Goal: Task Accomplishment & Management: Manage account settings

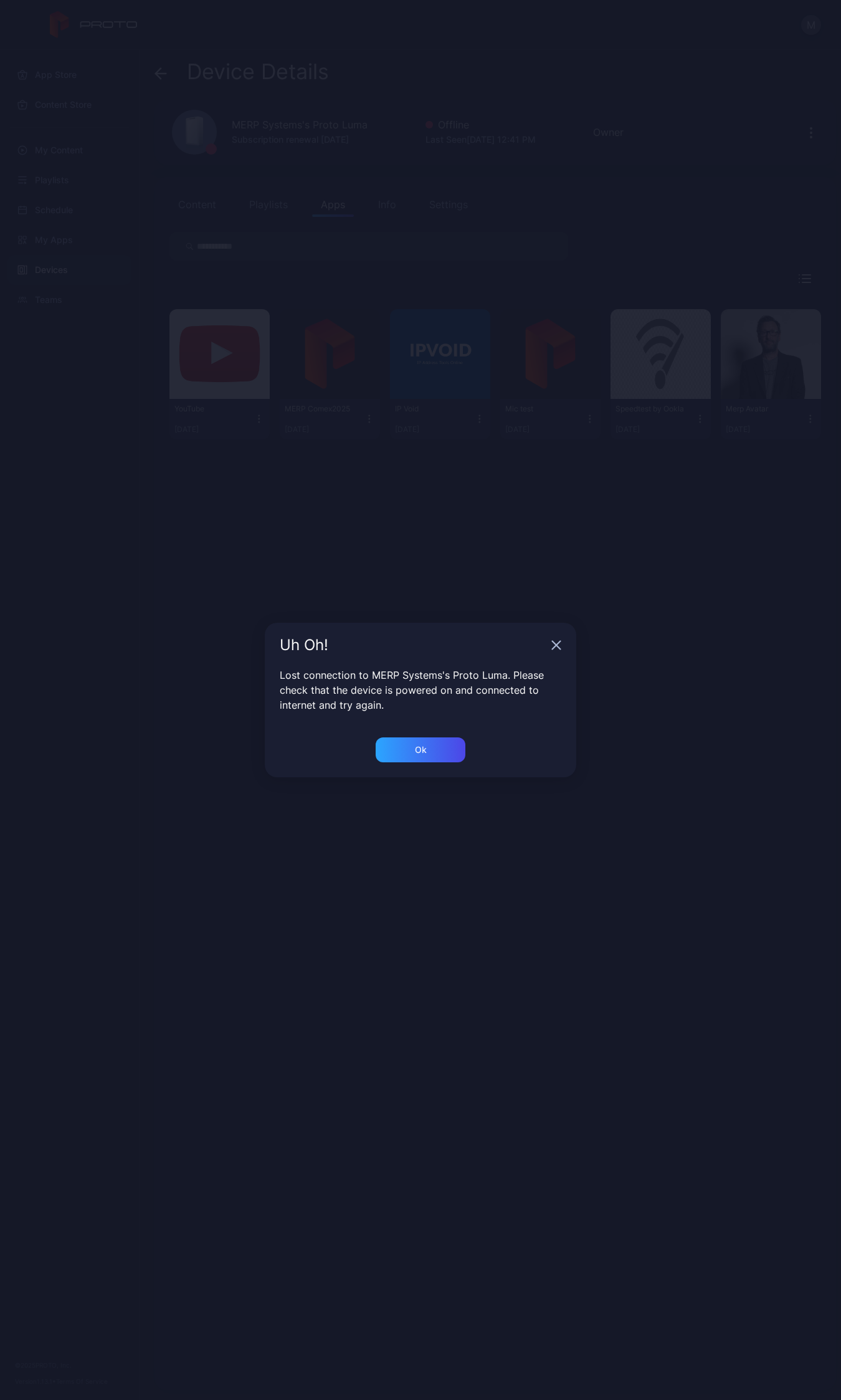
click at [559, 643] on icon "button" at bounding box center [556, 645] width 10 height 10
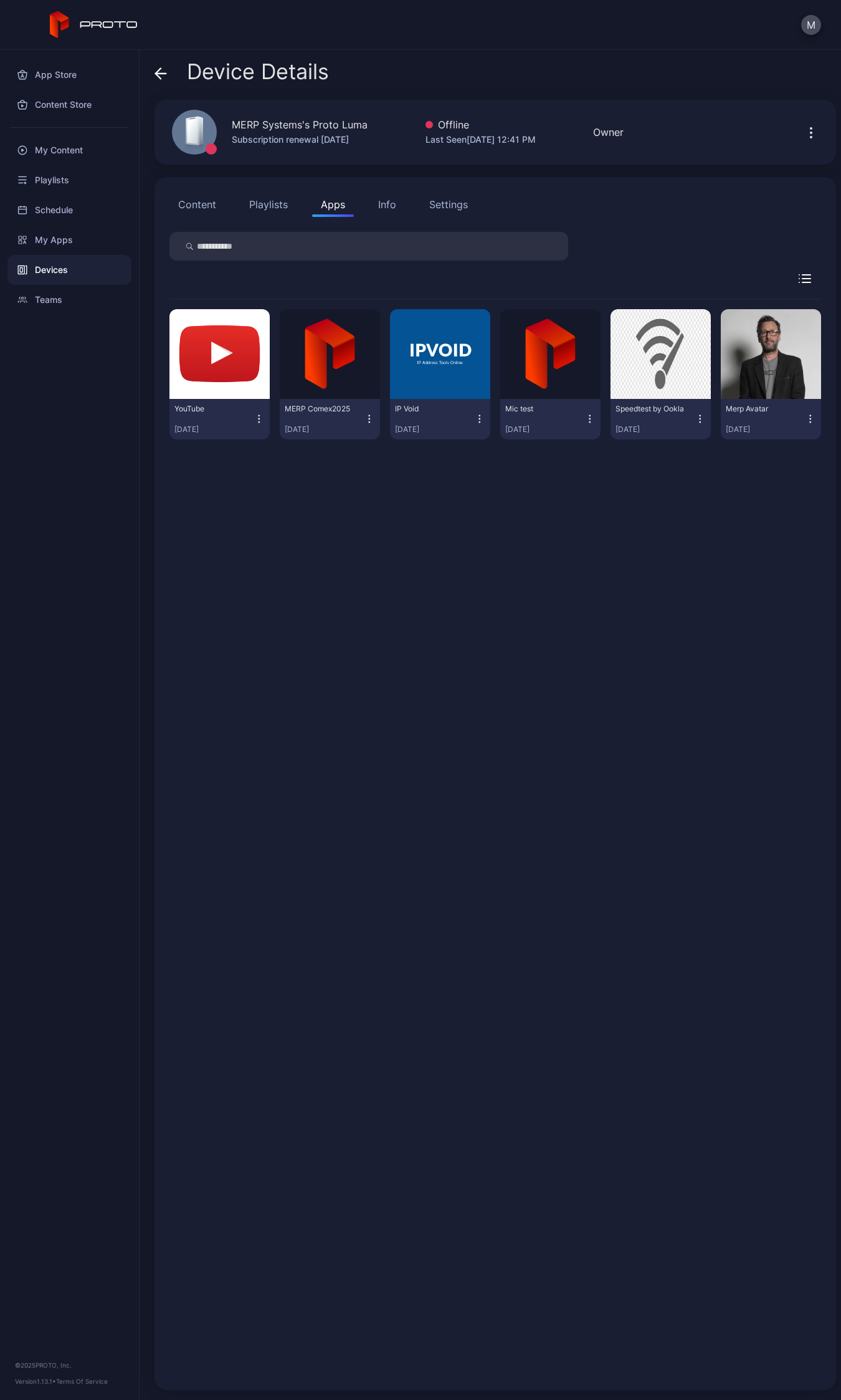
click at [472, 631] on div "YouTube [DATE] MERP Comex[DATE], 2025 IP Void [DATE] Mic test [DATE] Speedtest …" at bounding box center [495, 837] width 652 height 1076
click at [66, 273] on div "Devices" at bounding box center [69, 270] width 124 height 30
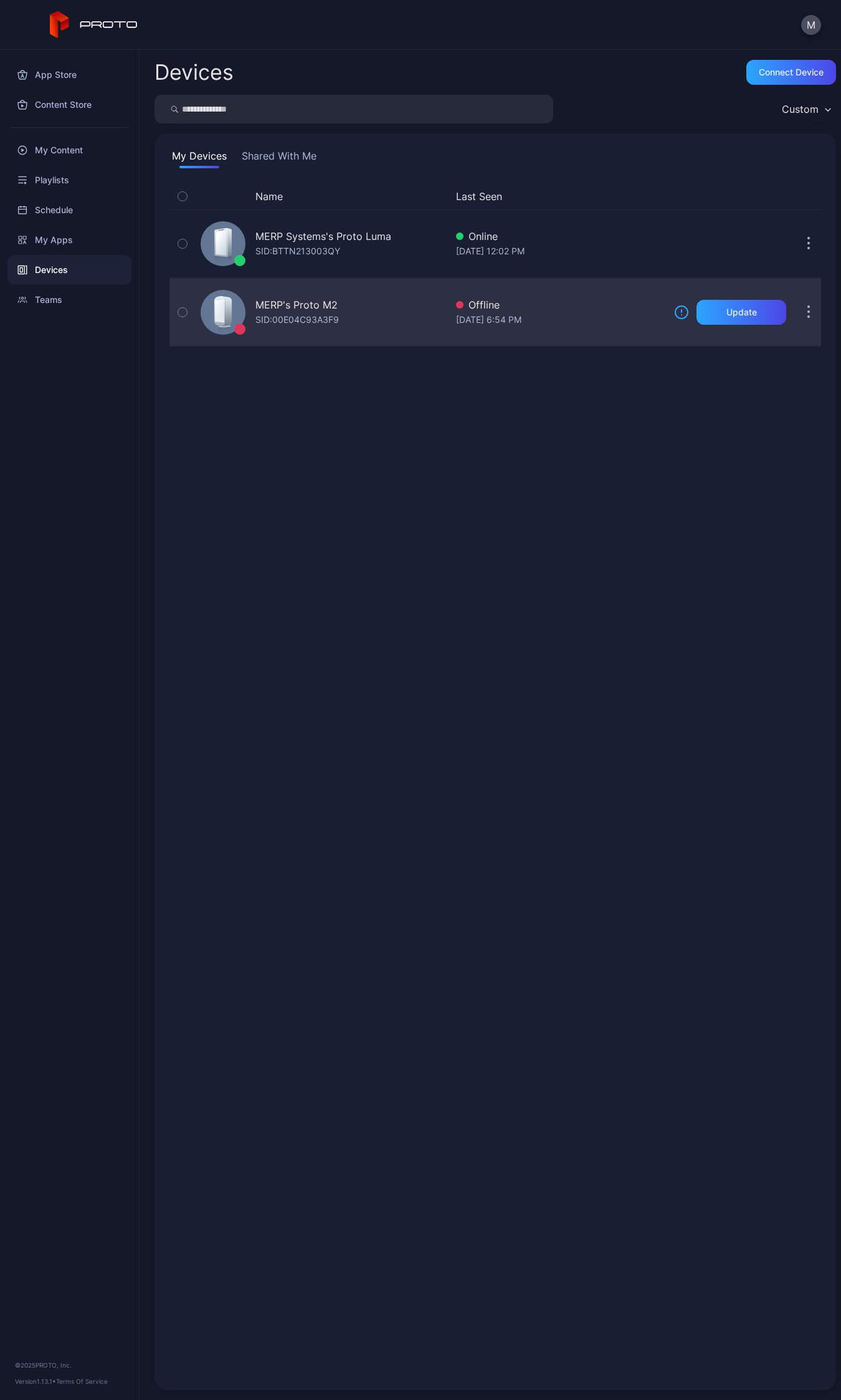
click at [297, 314] on div "SID: 00E04C93A3F9" at bounding box center [297, 320] width 83 height 15
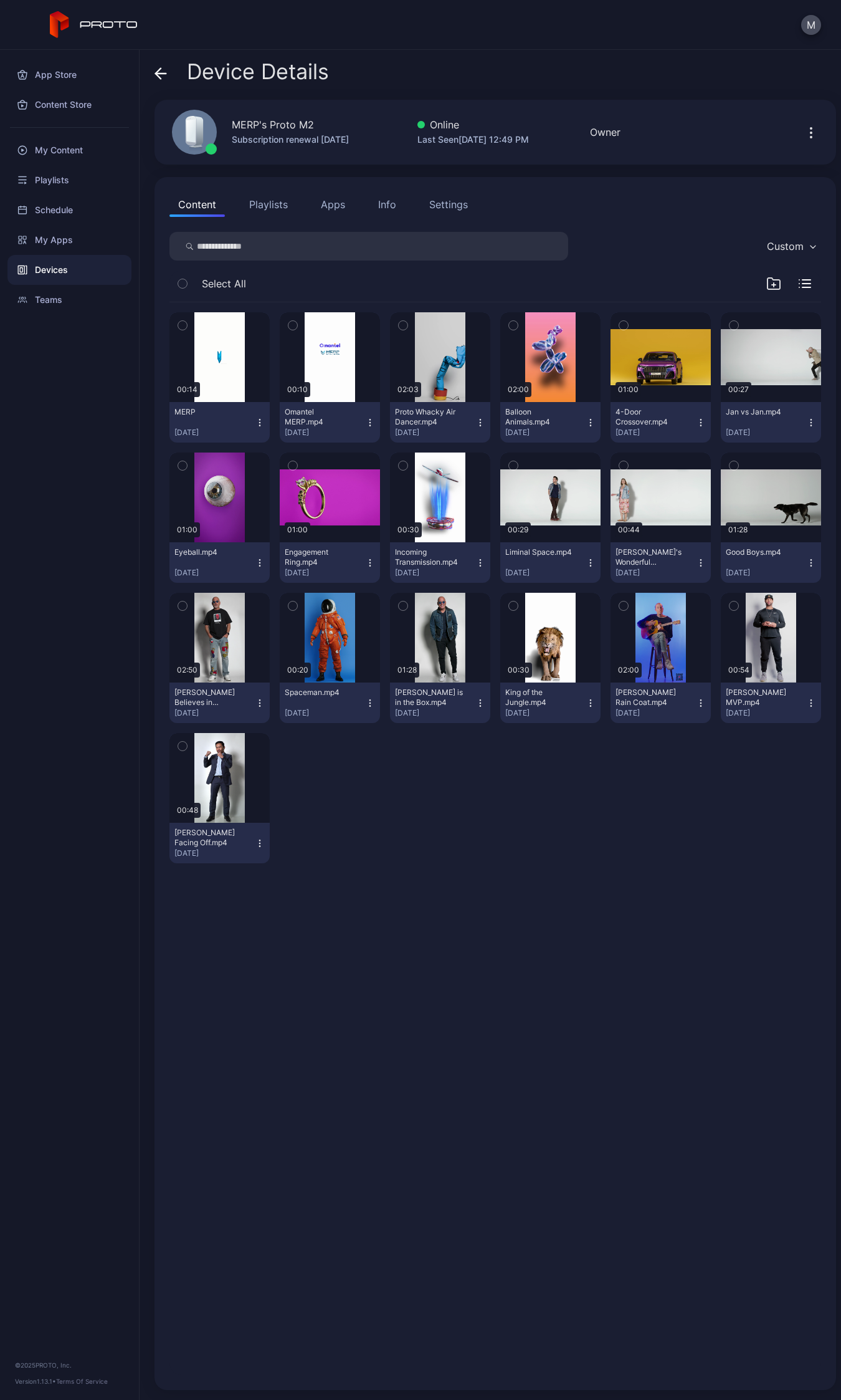
click at [156, 76] on icon at bounding box center [161, 74] width 13 height 13
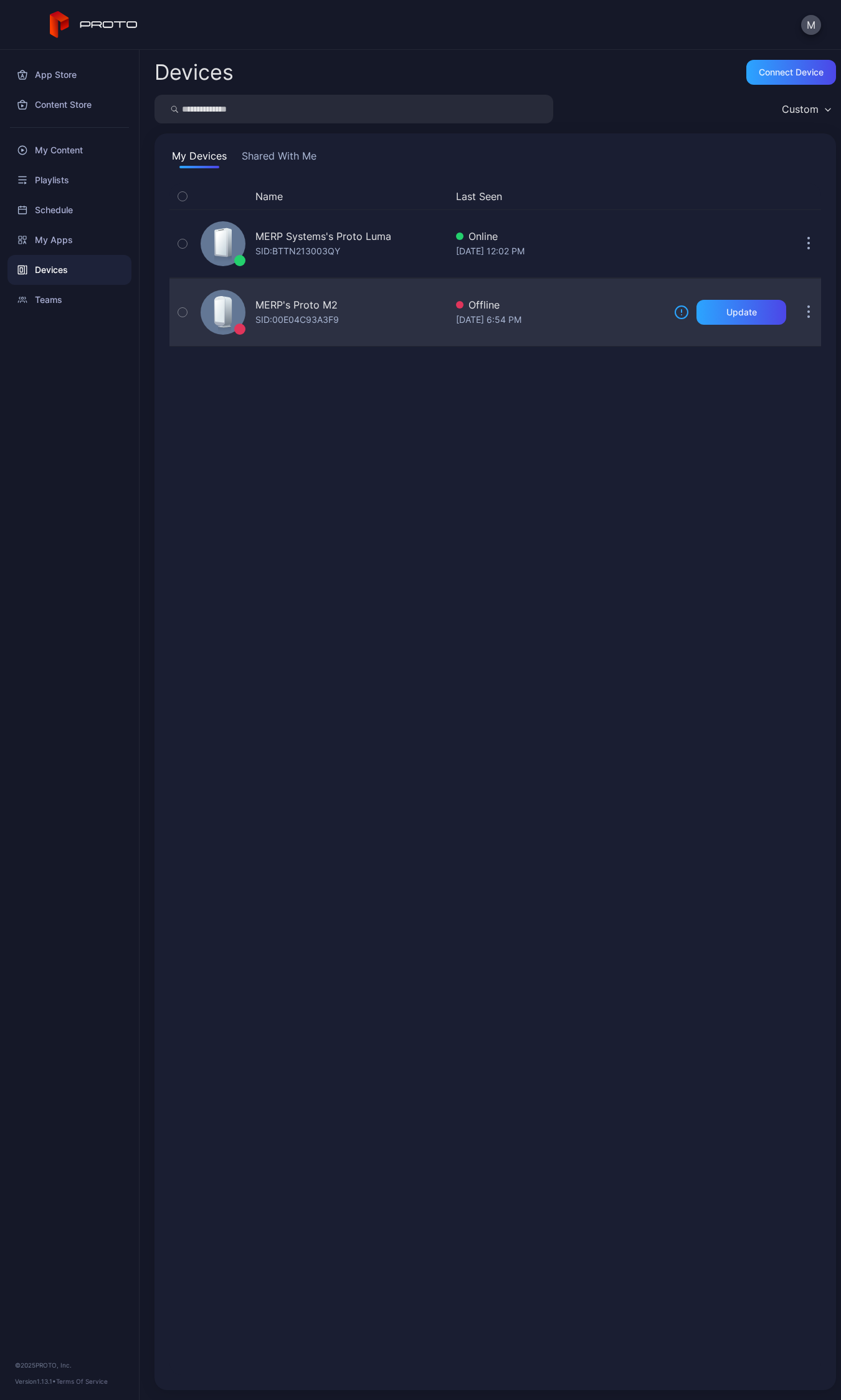
click at [319, 297] on div "MERP's Proto M2" at bounding box center [297, 305] width 82 height 15
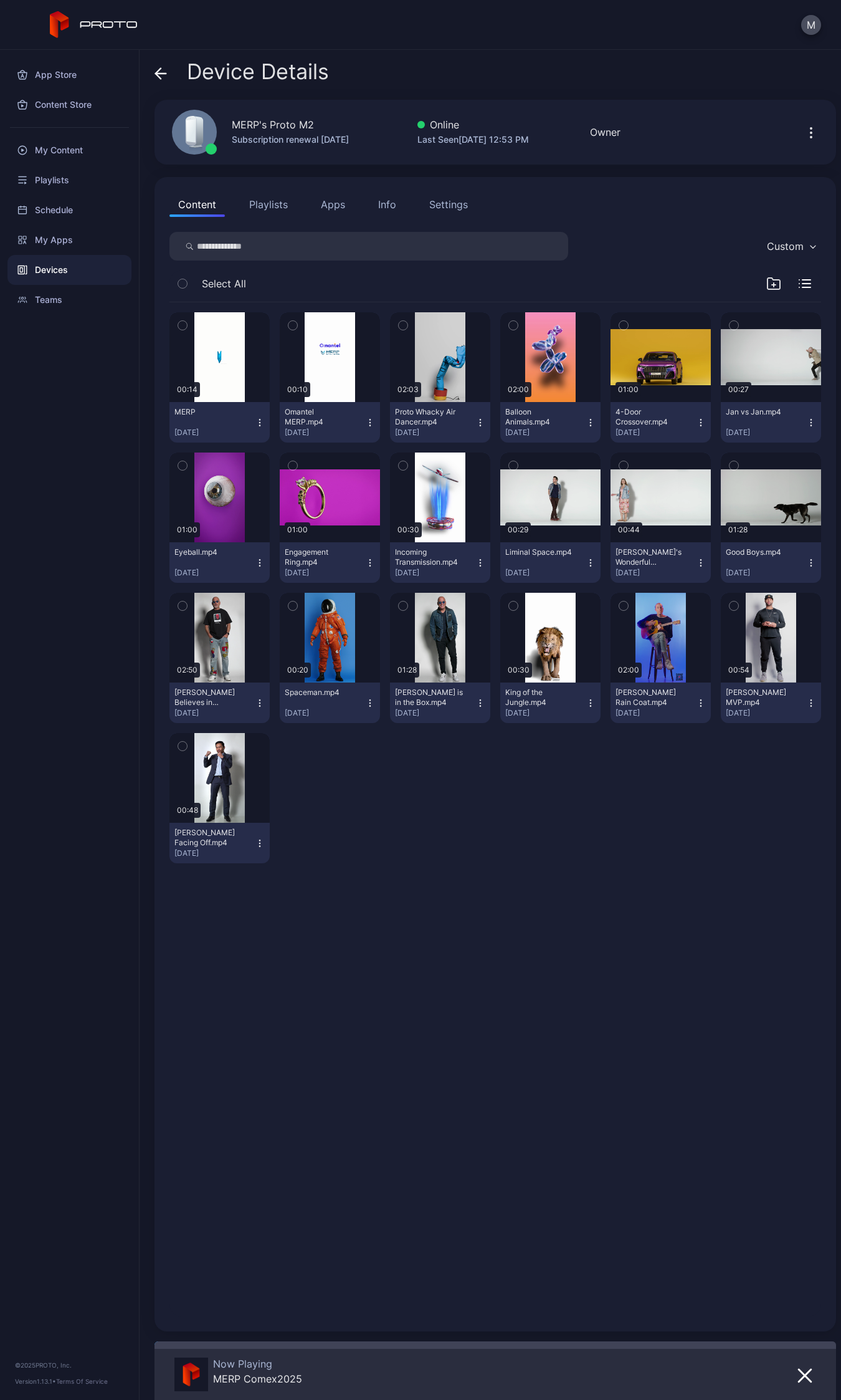
click at [339, 209] on button "Apps" at bounding box center [333, 205] width 42 height 25
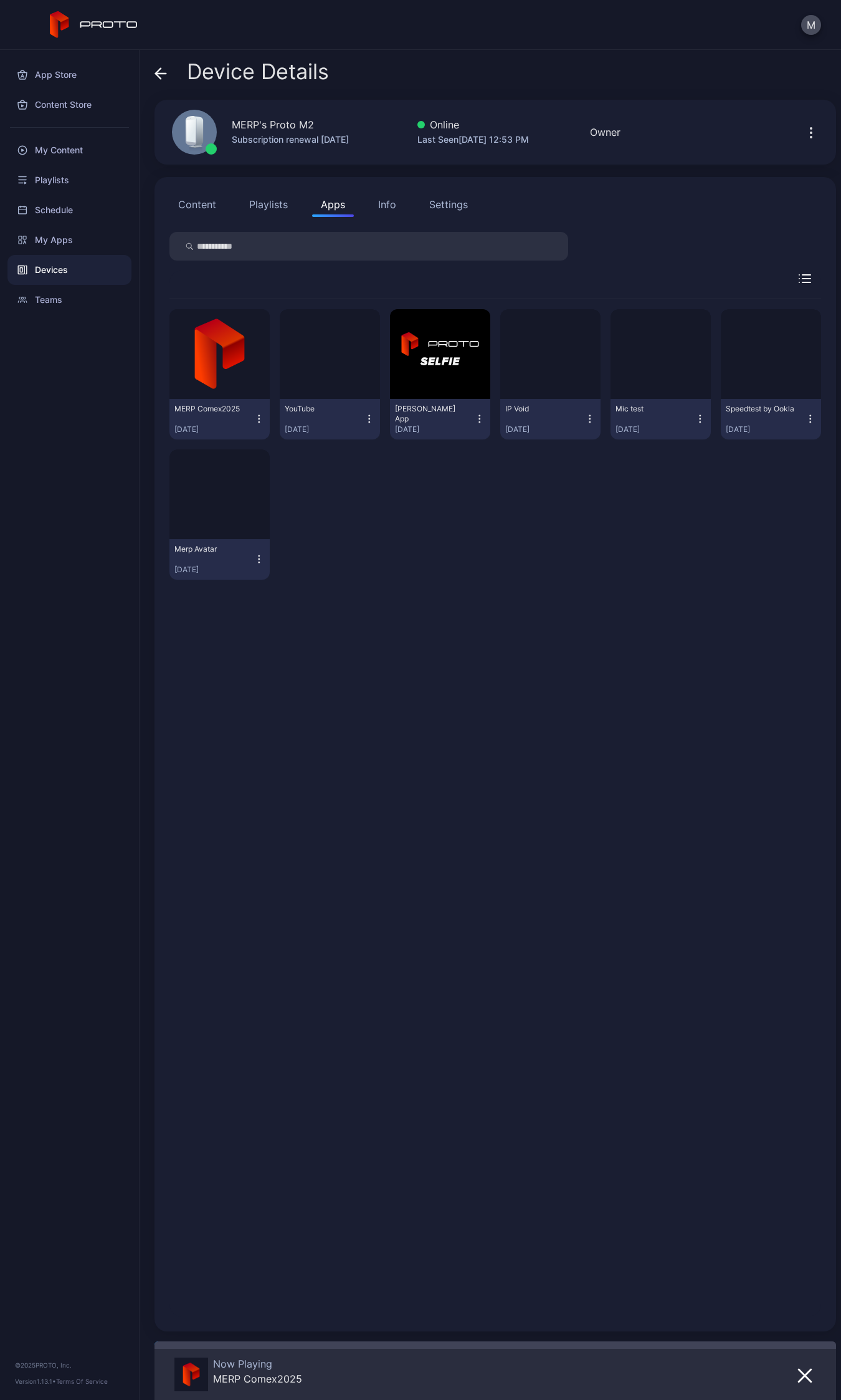
click at [438, 211] on div "Settings" at bounding box center [448, 205] width 38 height 15
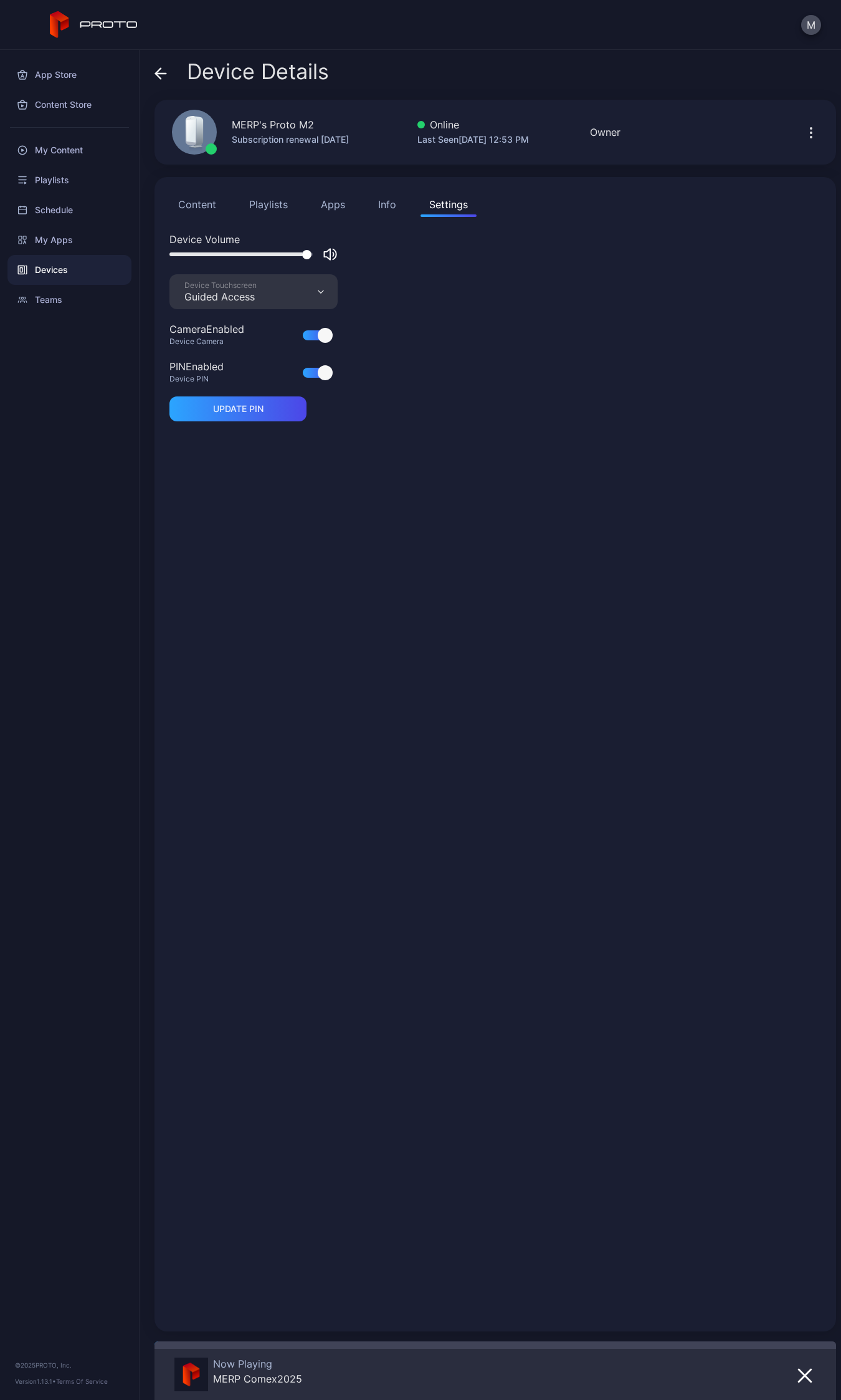
click at [324, 376] on div at bounding box center [326, 373] width 15 height 15
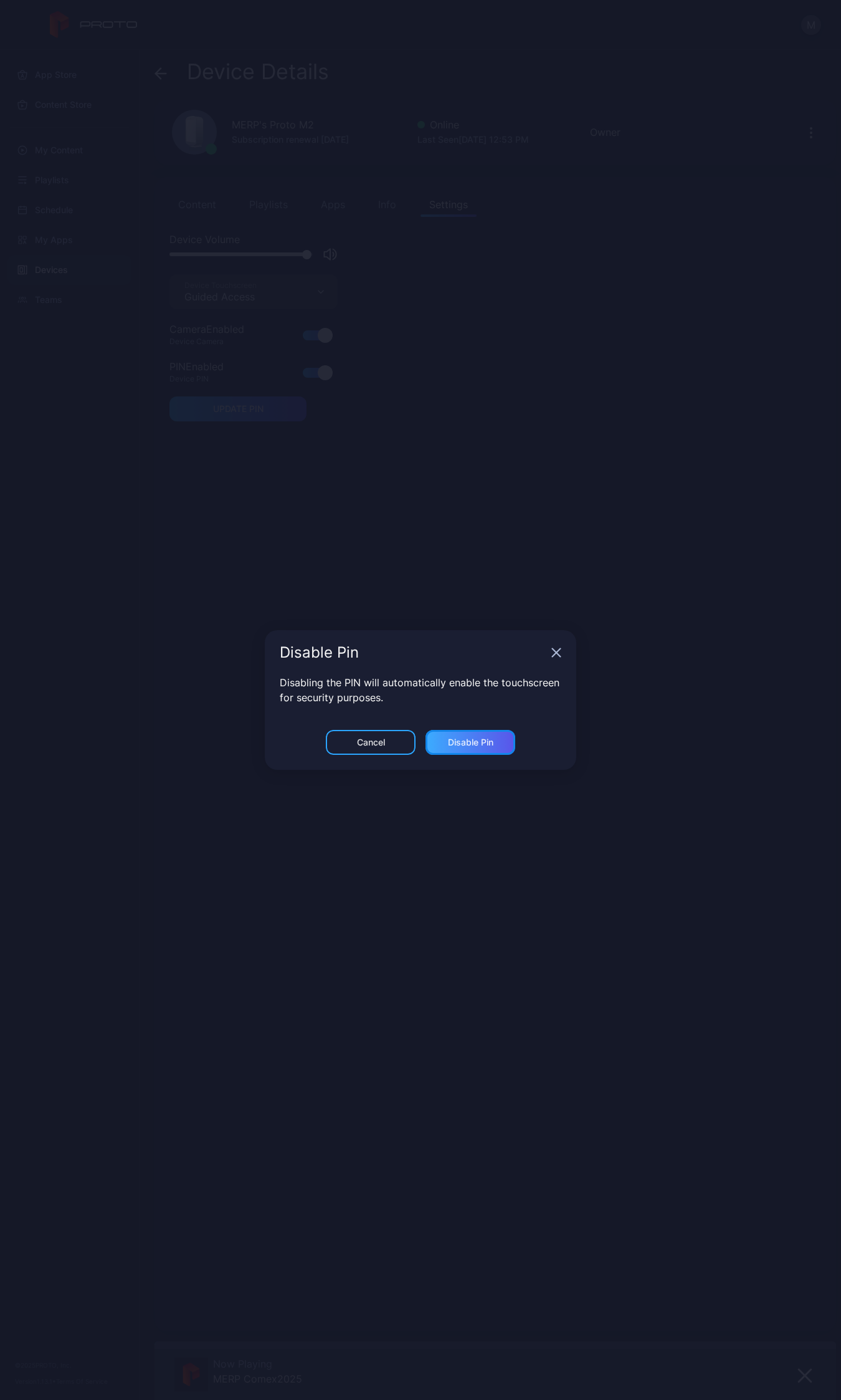
click at [493, 737] on div "Disable Pin" at bounding box center [471, 742] width 45 height 10
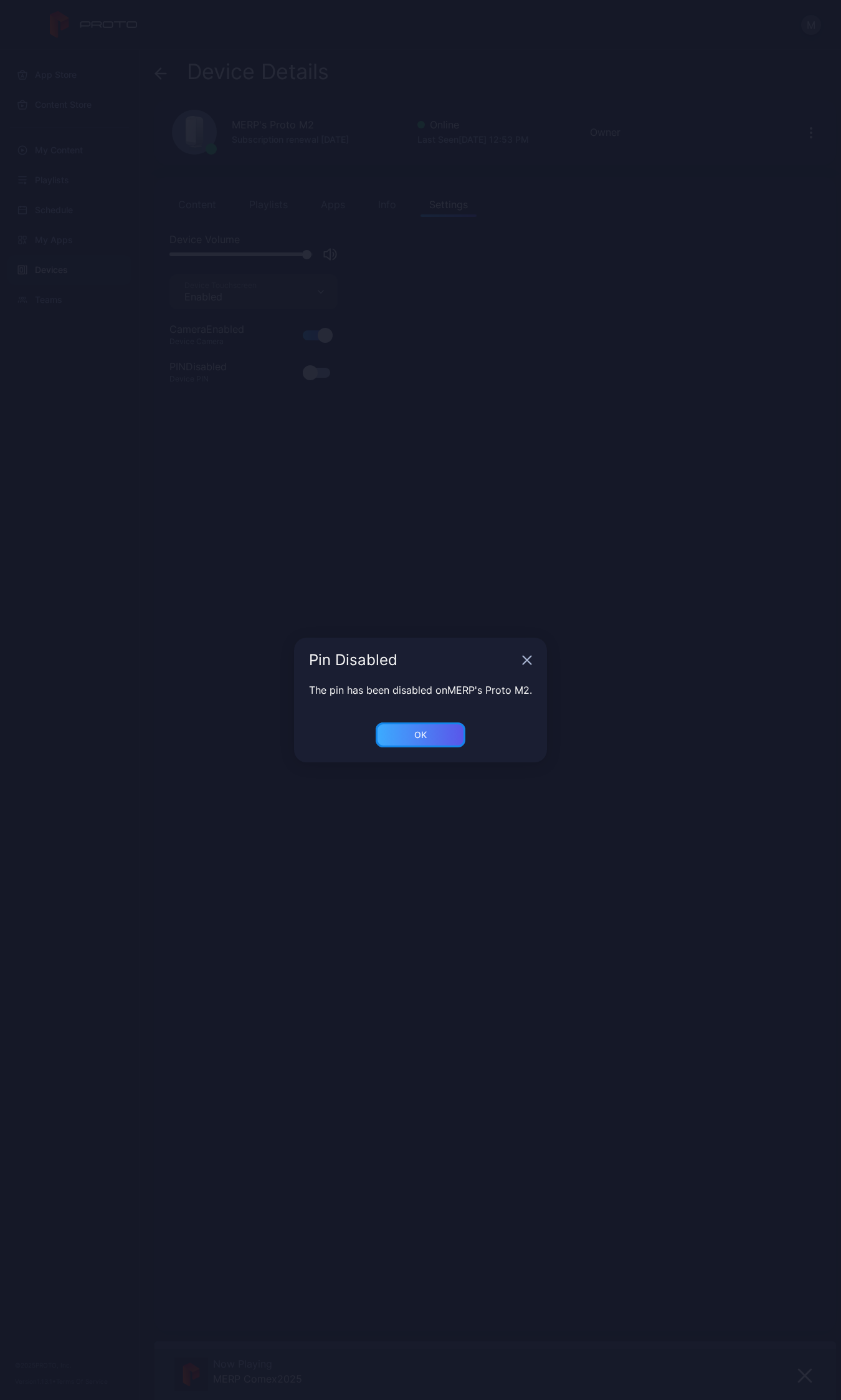
click at [437, 727] on div "OK" at bounding box center [420, 735] width 90 height 25
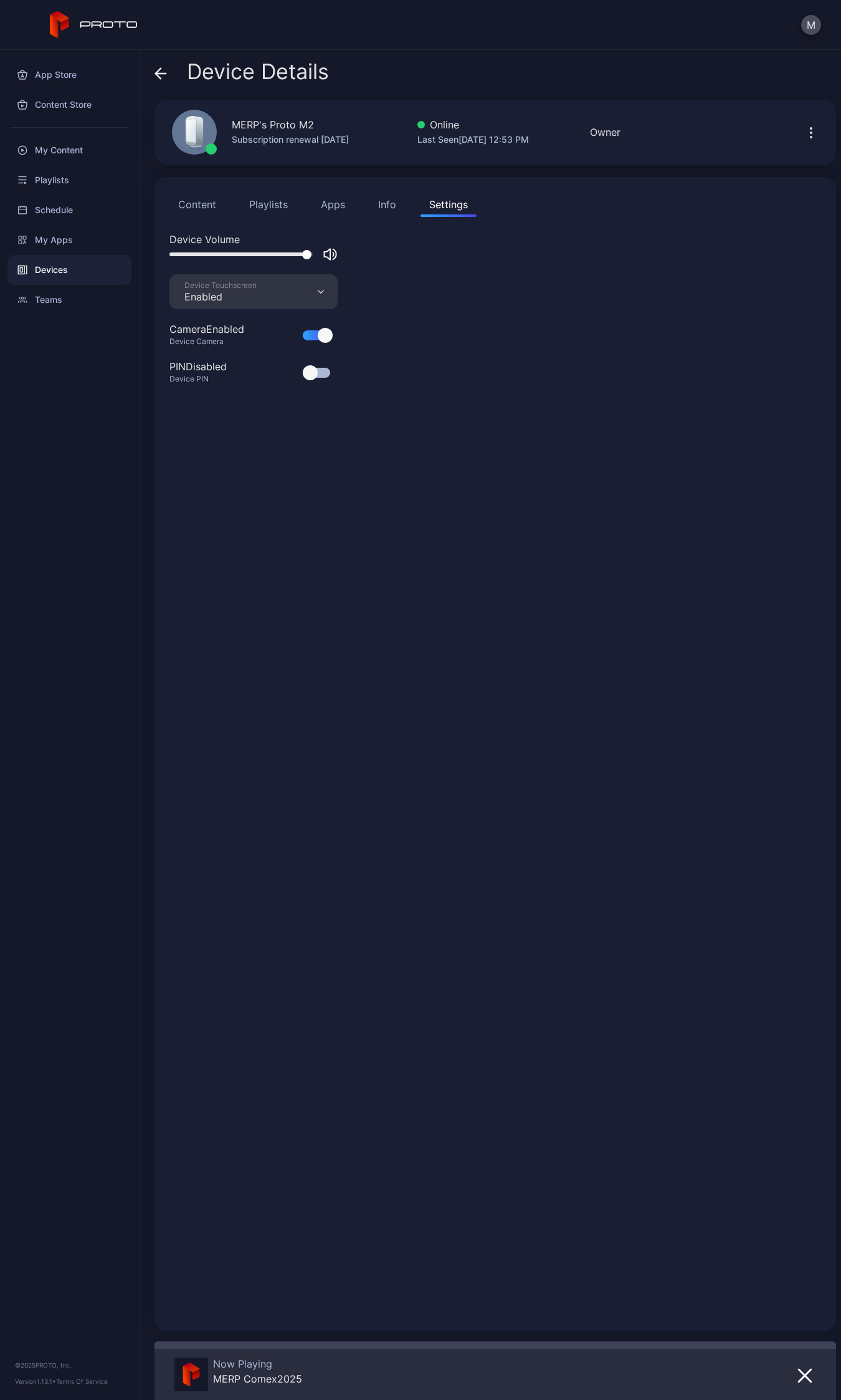
click at [334, 207] on button "Apps" at bounding box center [333, 205] width 42 height 25
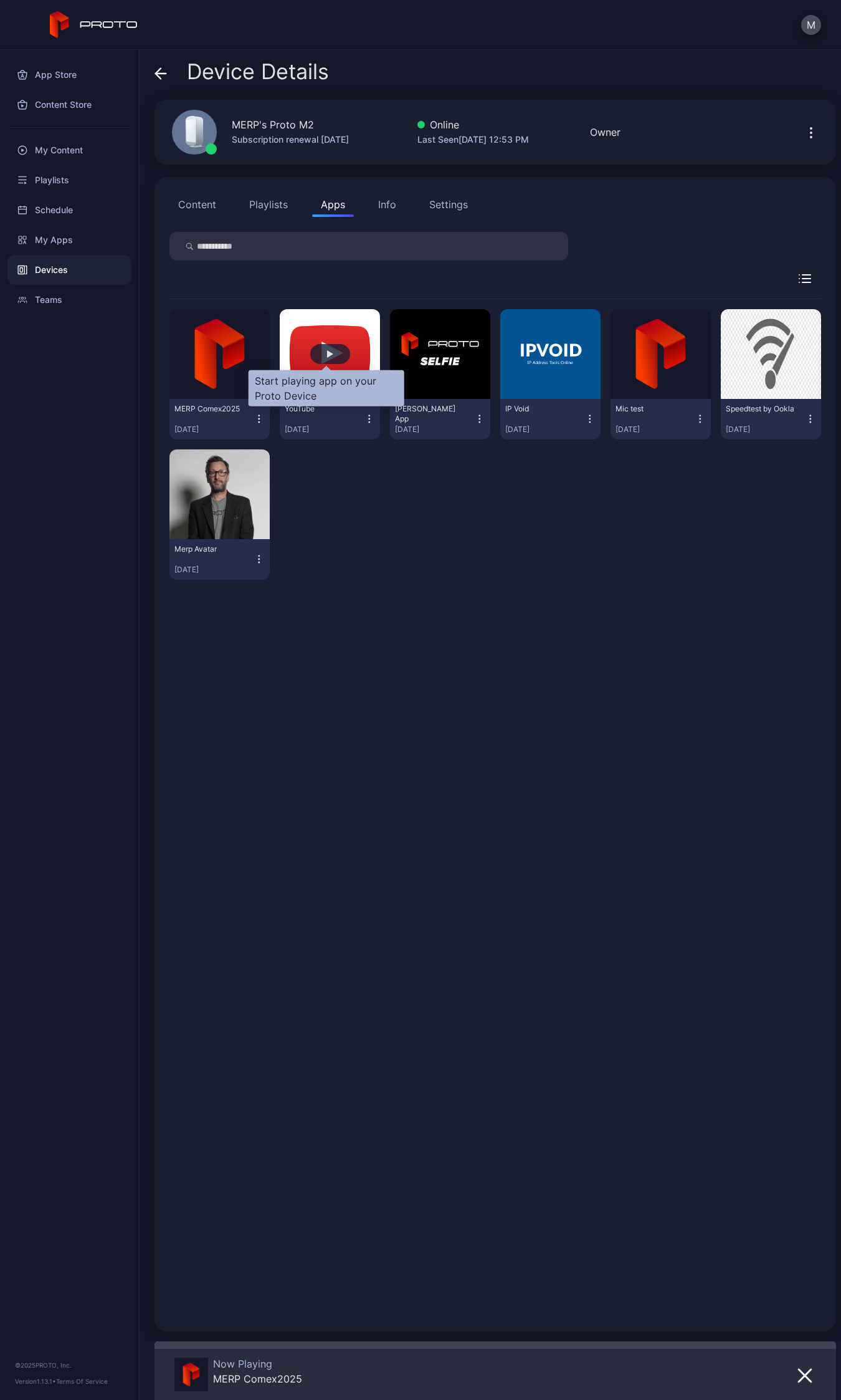
click at [327, 355] on div "button" at bounding box center [330, 354] width 6 height 8
click at [476, 879] on div "MERP Comex[DATE], 2025 YouTube [DATE] [PERSON_NAME] App [DATE] IP Void [DATE] M…" at bounding box center [495, 808] width 652 height 1017
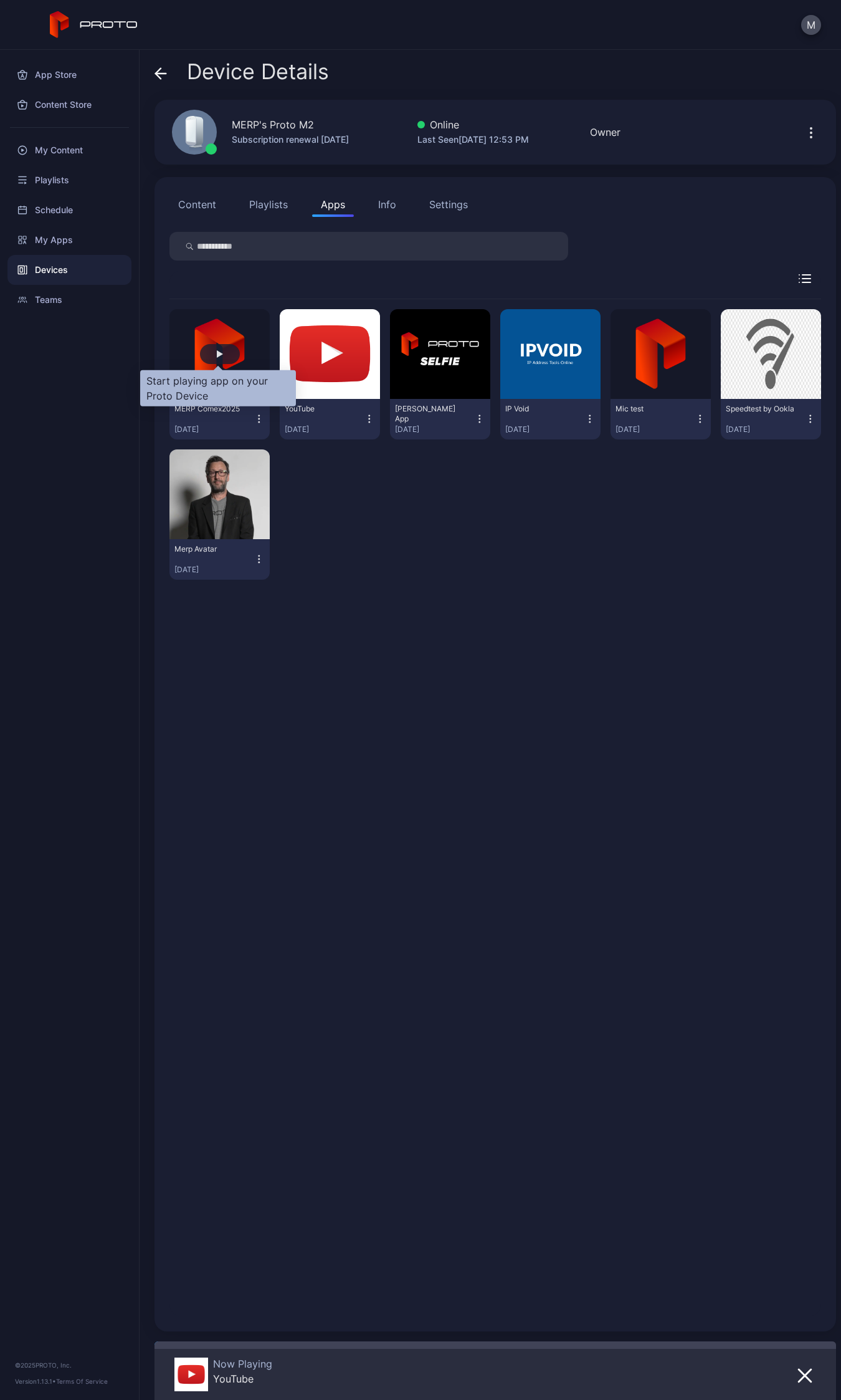
click at [218, 357] on div "button" at bounding box center [220, 354] width 6 height 8
click at [804, 134] on icon "button" at bounding box center [811, 133] width 15 height 15
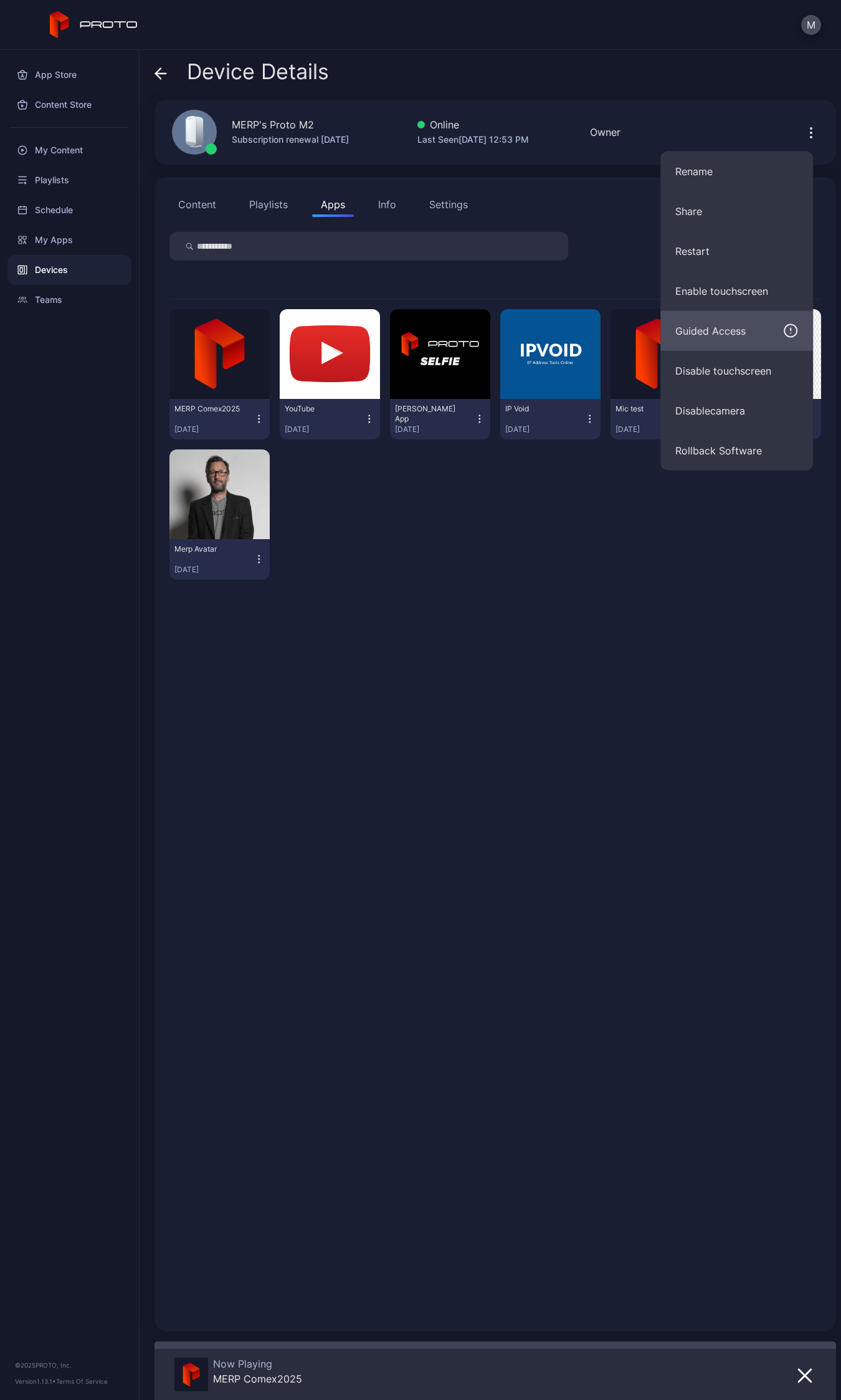
click at [721, 338] on div "Guided Access" at bounding box center [710, 331] width 71 height 15
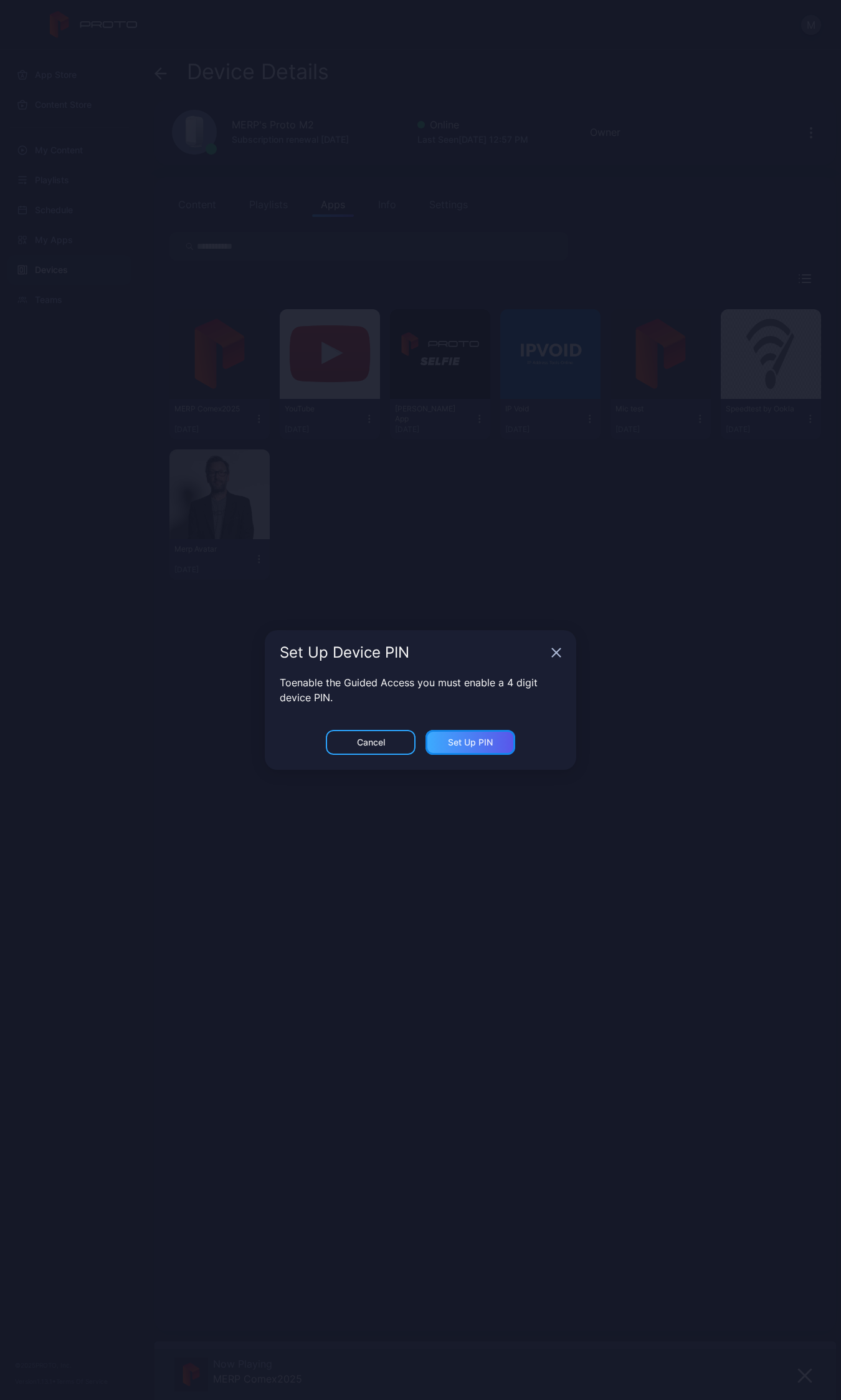
click at [473, 742] on div "Set Up PIN" at bounding box center [470, 742] width 45 height 10
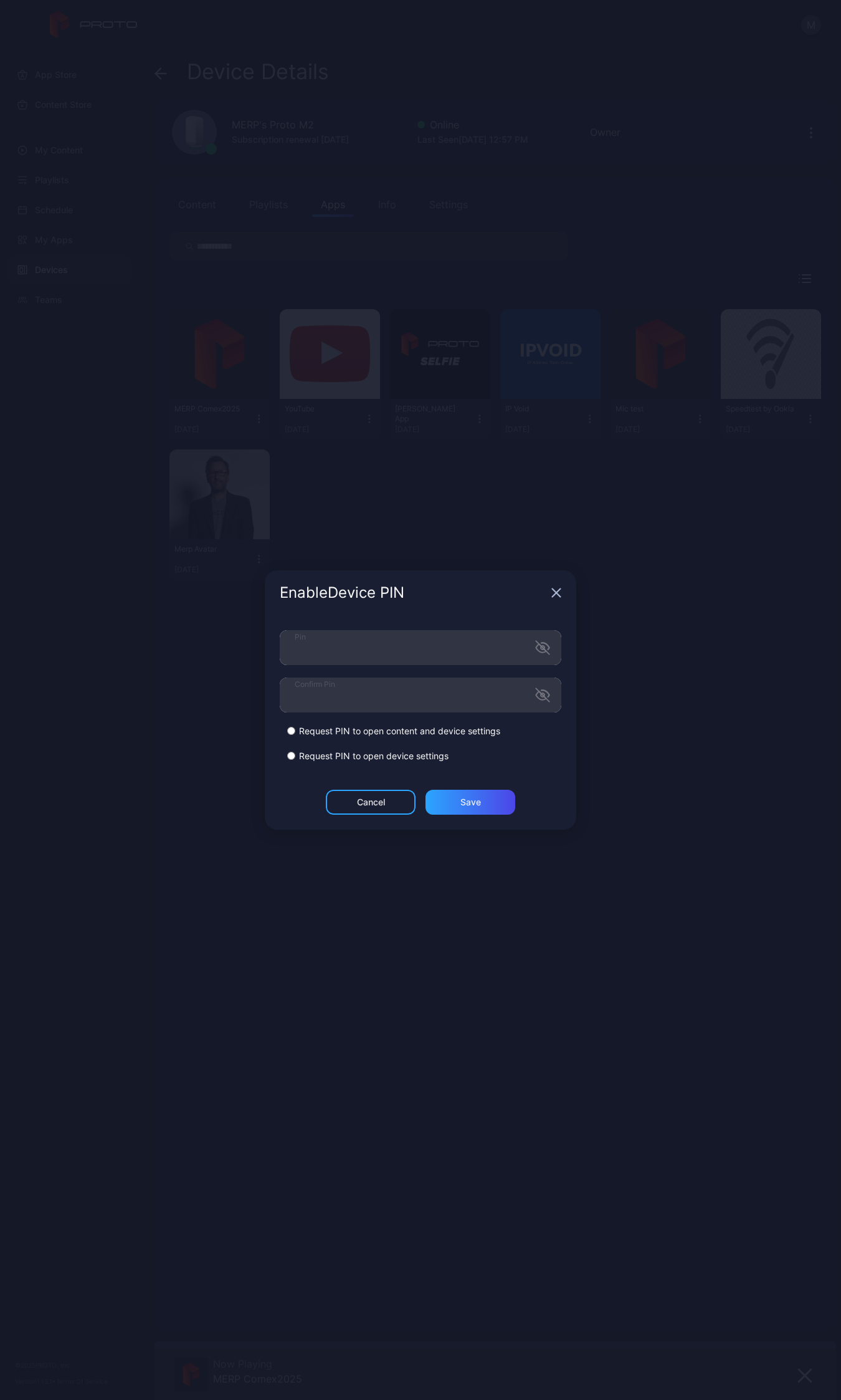
click at [413, 669] on form "Pin Confirm Pin Request PIN to open content and device settings Request PIN to …" at bounding box center [420, 696] width 281 height 132
click at [481, 806] on div "Save" at bounding box center [470, 802] width 90 height 25
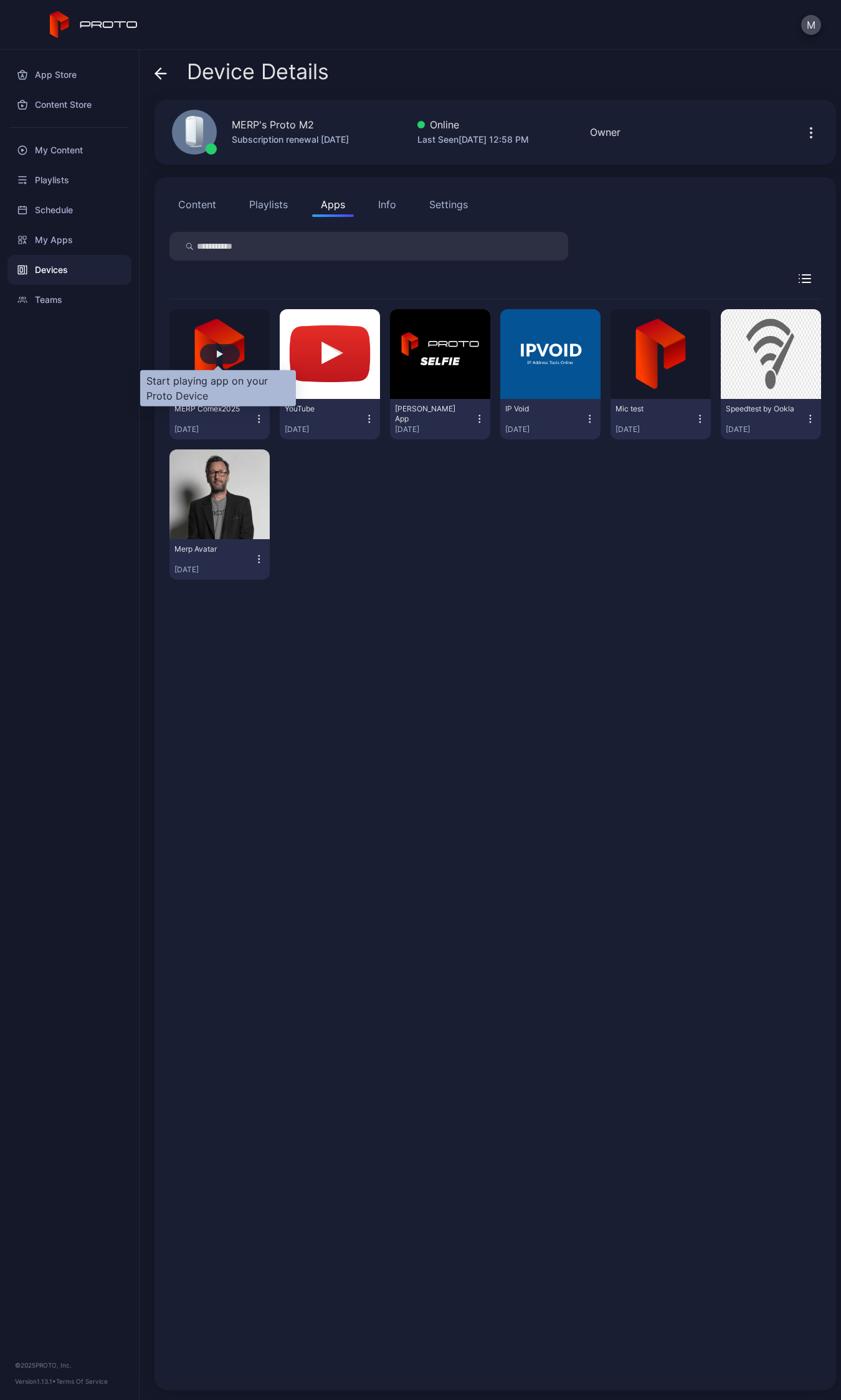
click at [227, 350] on div "button" at bounding box center [220, 354] width 40 height 20
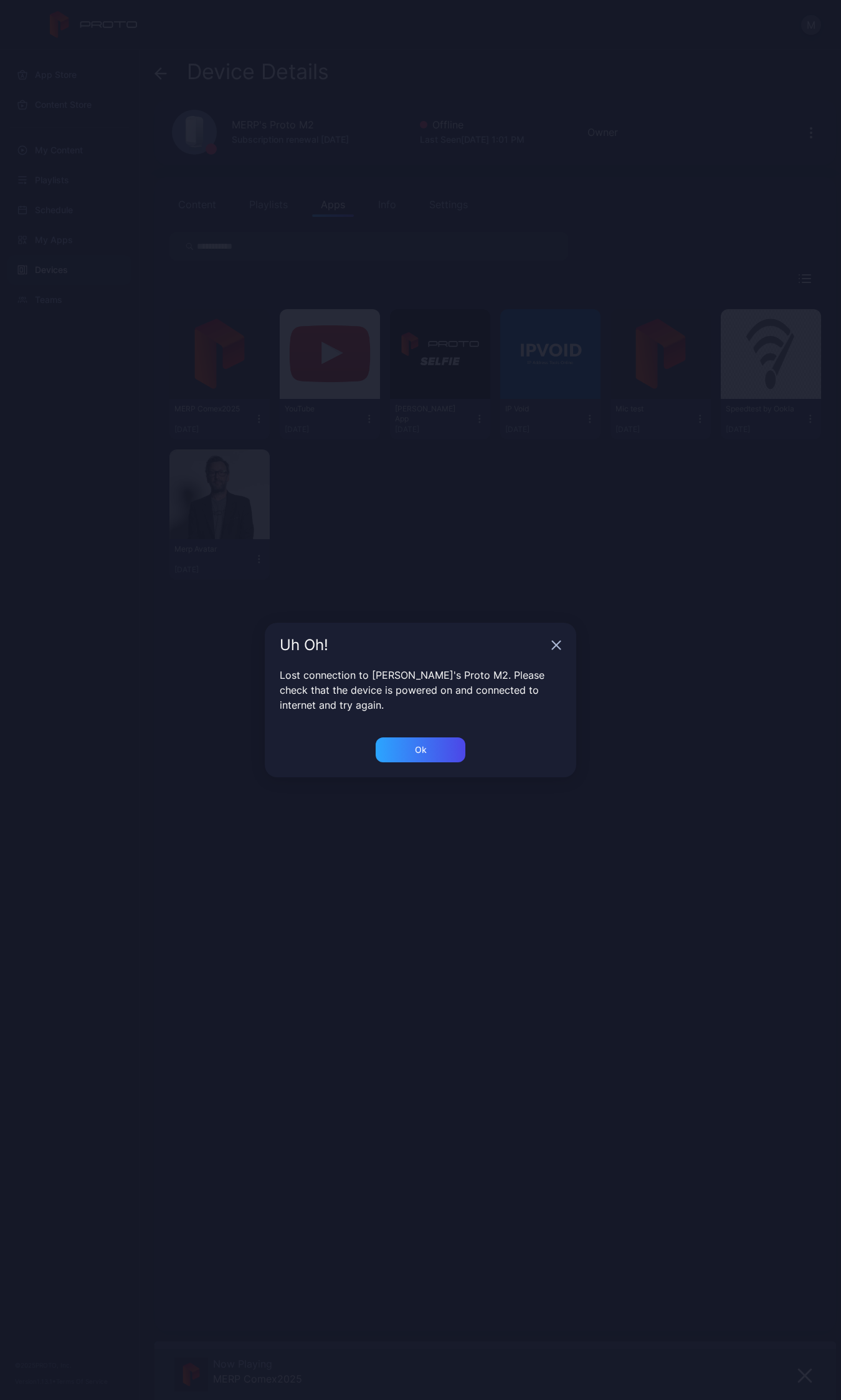
click at [553, 644] on icon "button" at bounding box center [556, 645] width 10 height 10
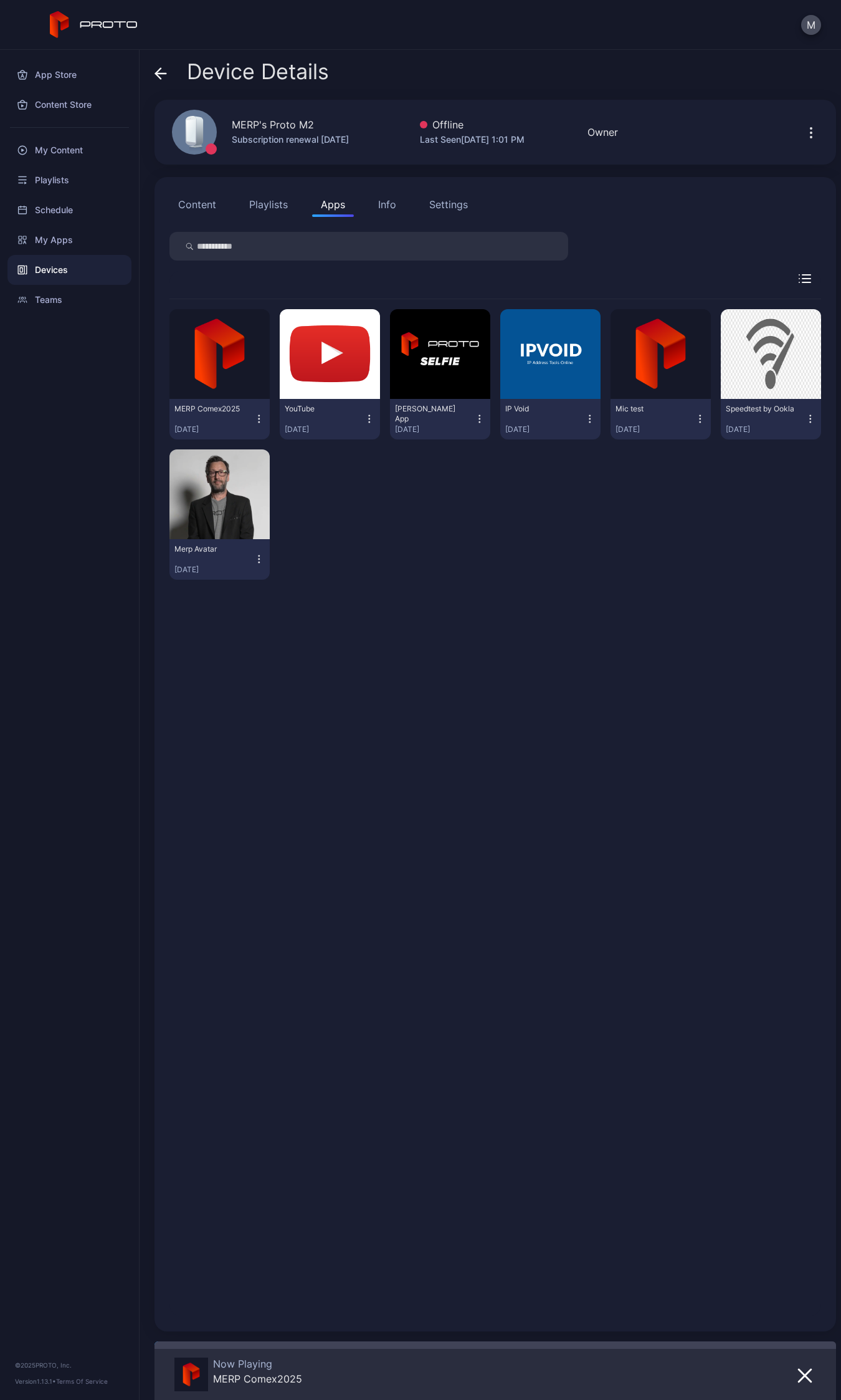
click at [156, 69] on icon at bounding box center [161, 74] width 13 height 13
